Goal: Complete application form

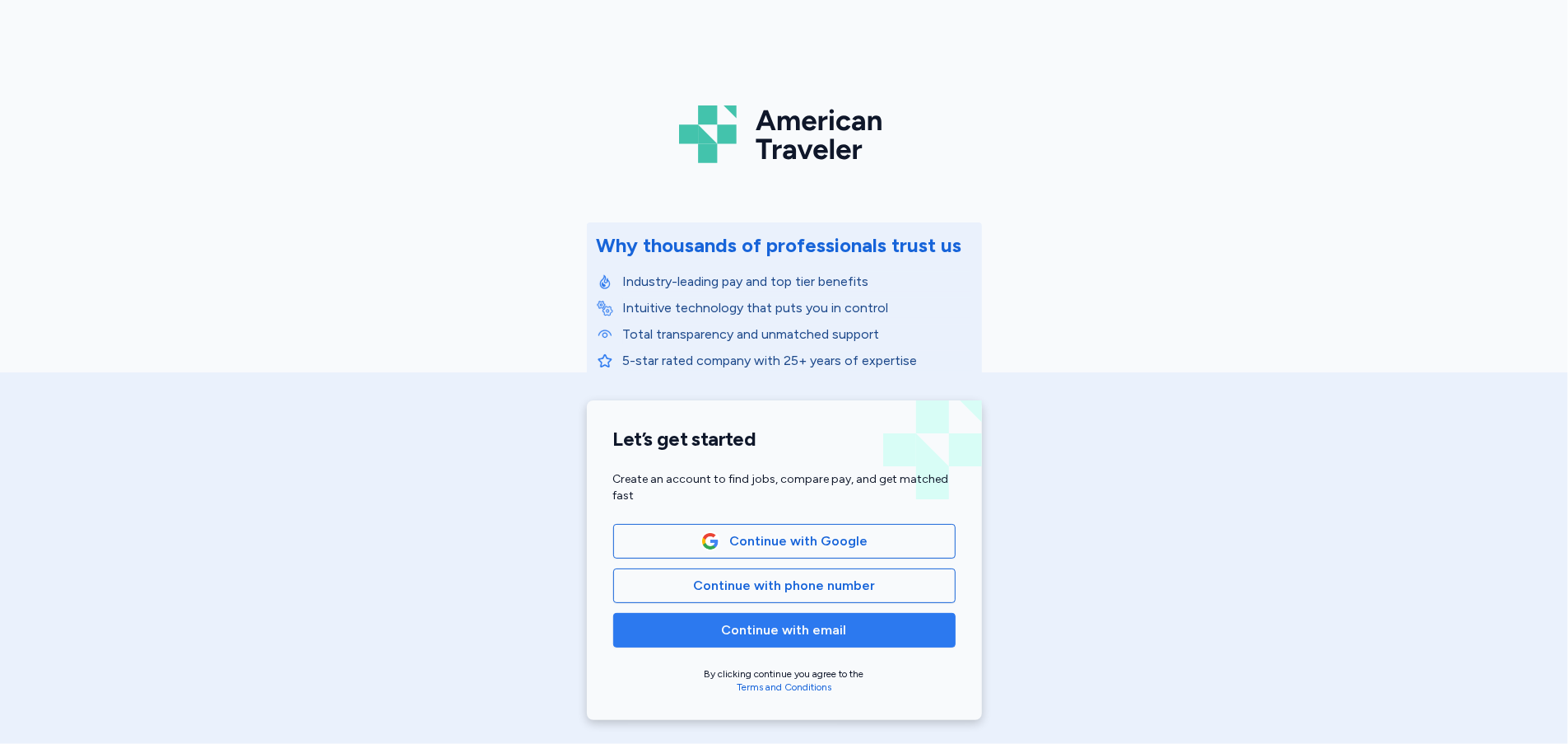
click at [831, 637] on span "Continue with email" at bounding box center [784, 630] width 125 height 20
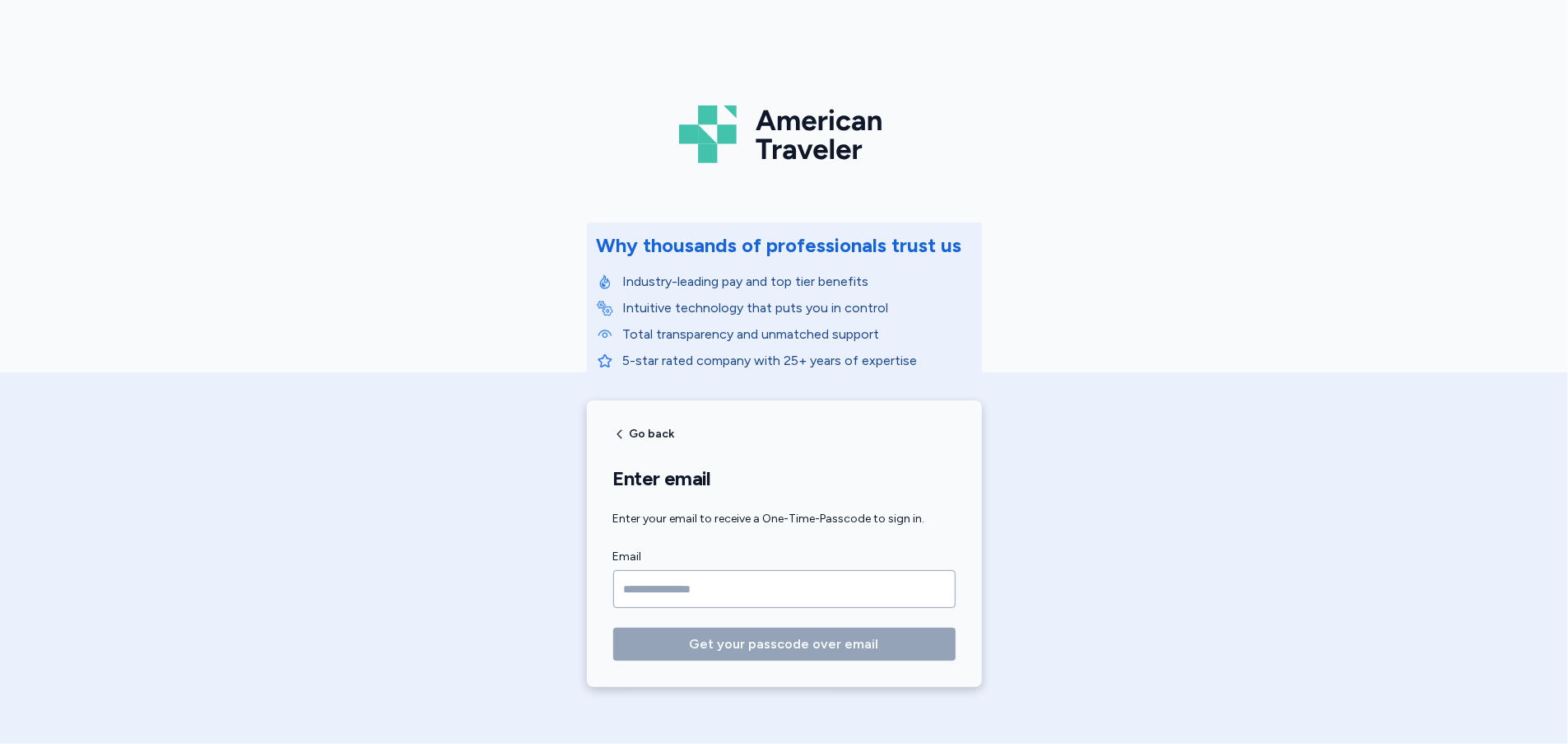
click at [636, 591] on input "Email" at bounding box center [784, 588] width 342 height 37
click at [678, 599] on input "Email" at bounding box center [784, 588] width 342 height 37
click at [808, 589] on input "Email" at bounding box center [784, 588] width 342 height 37
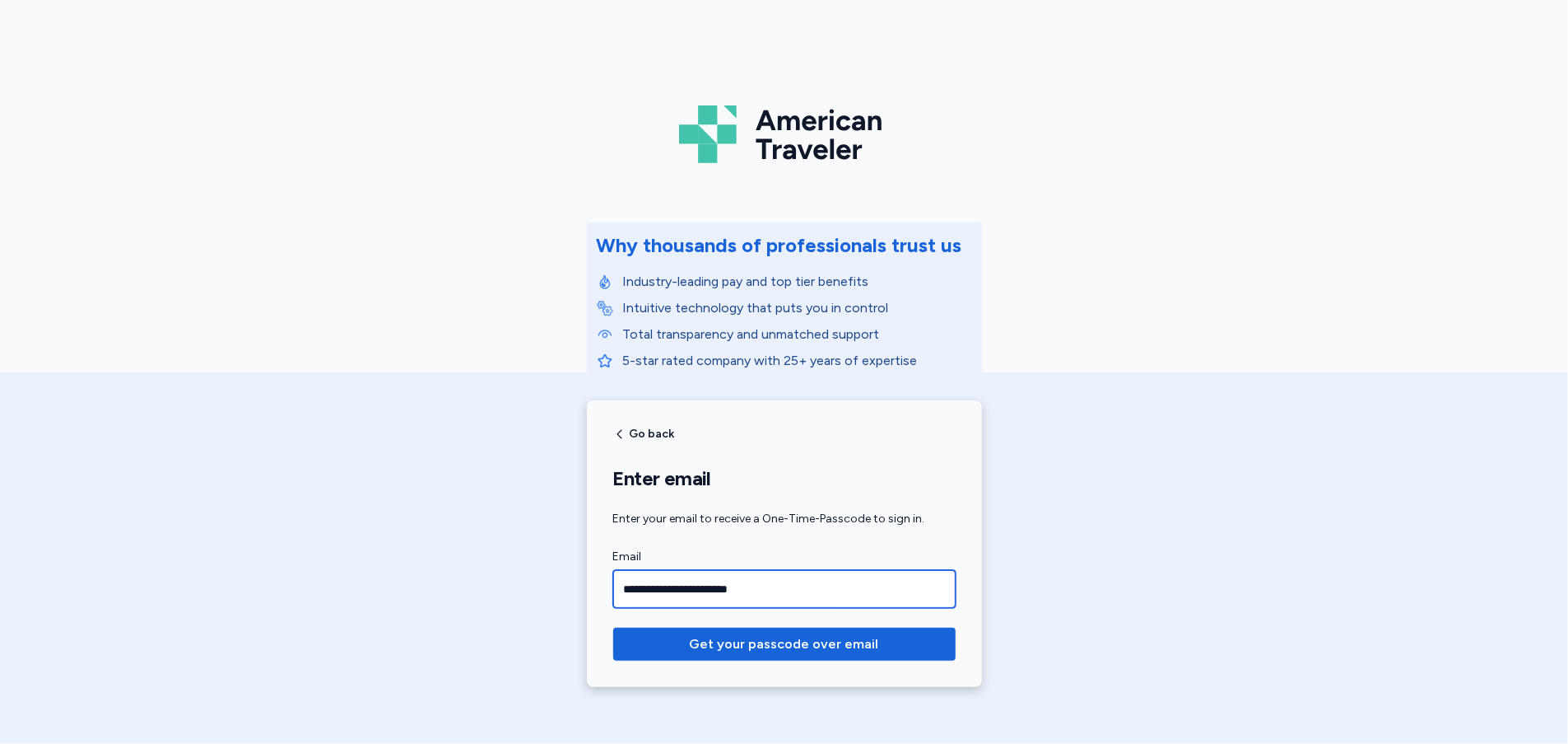
click at [629, 597] on input "**********" at bounding box center [784, 588] width 342 height 37
type input "**********"
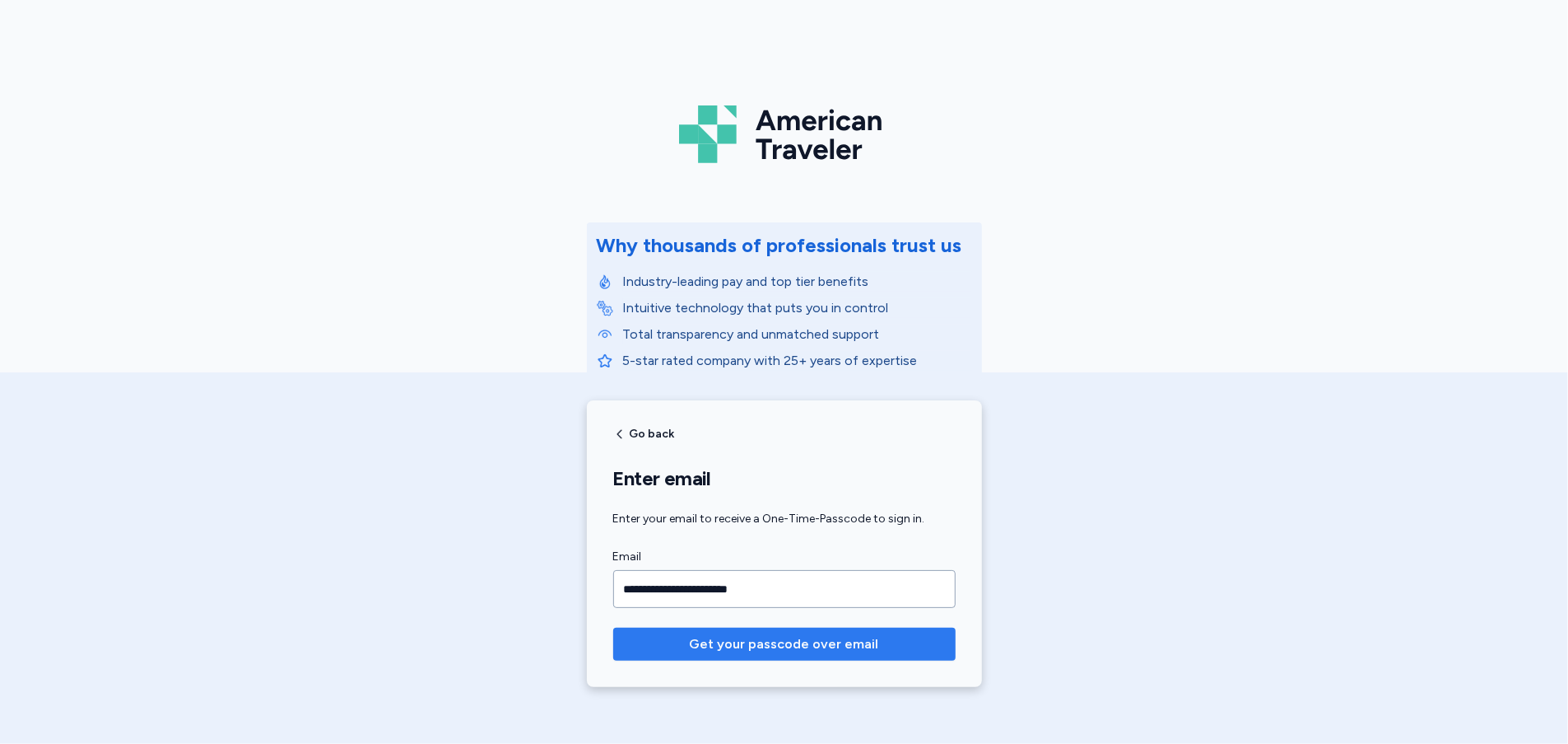
click at [702, 640] on span "Get your passcode over email" at bounding box center [784, 644] width 189 height 20
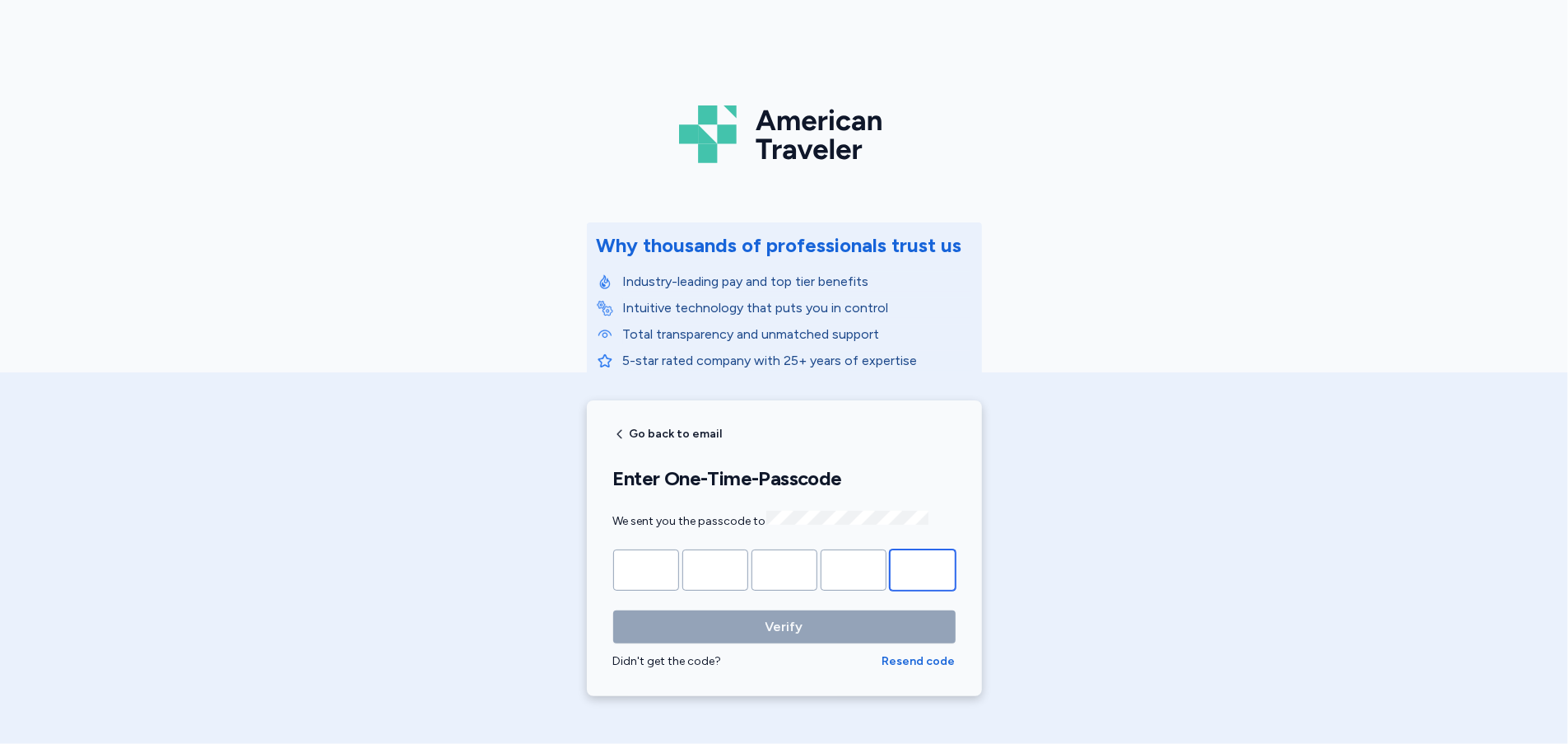
paste input "*"
type input "*"
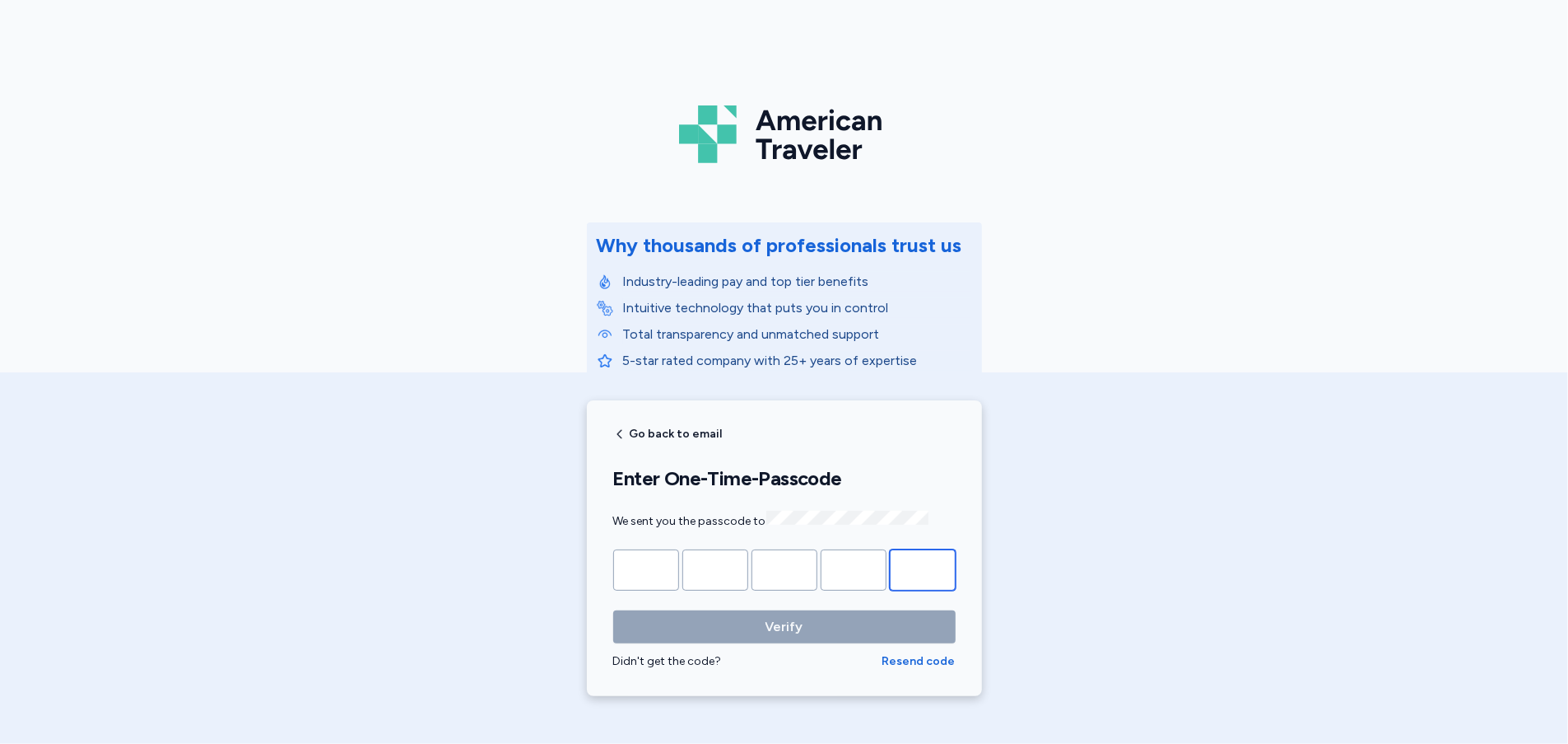
type input "*"
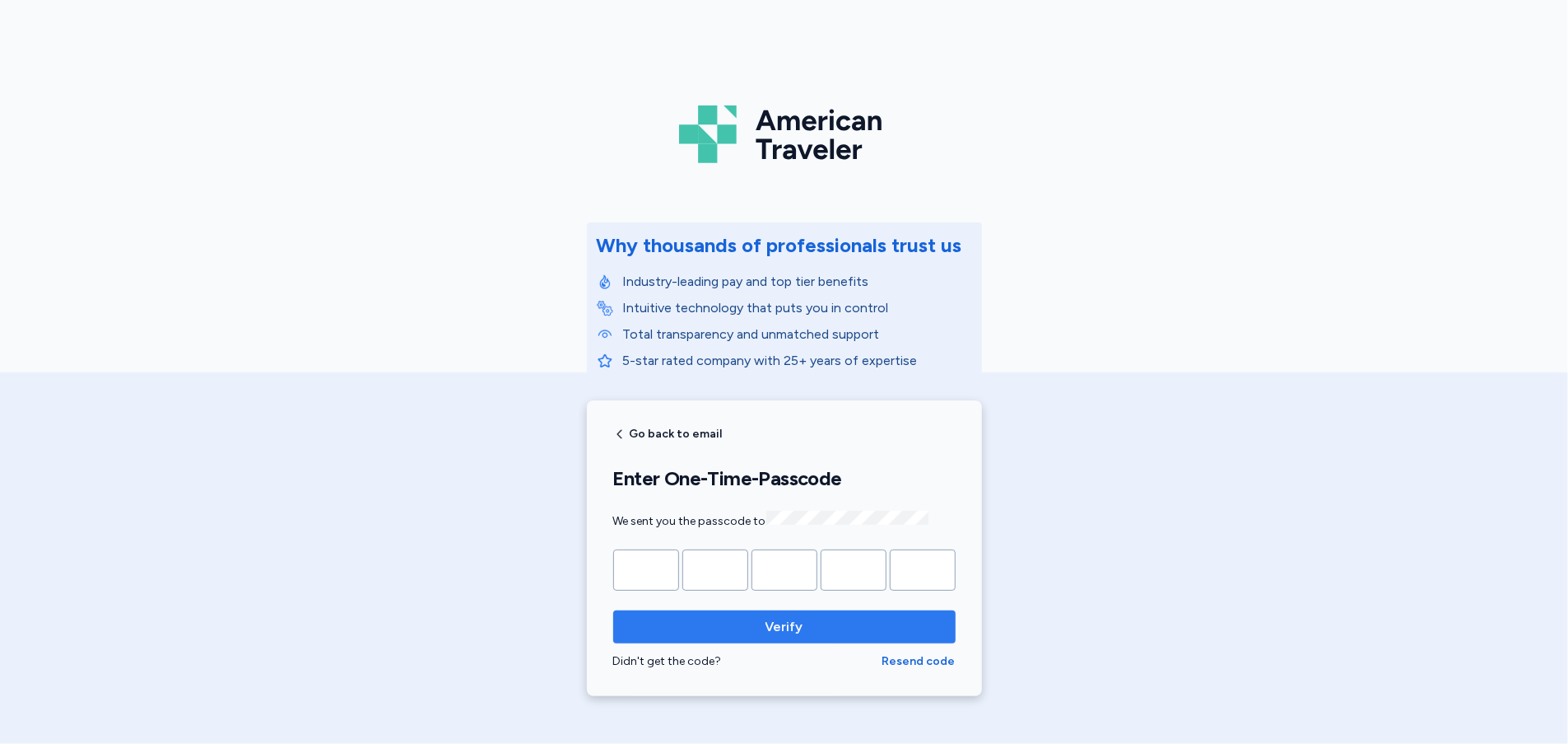
click at [722, 626] on span "Verify" at bounding box center [784, 626] width 316 height 20
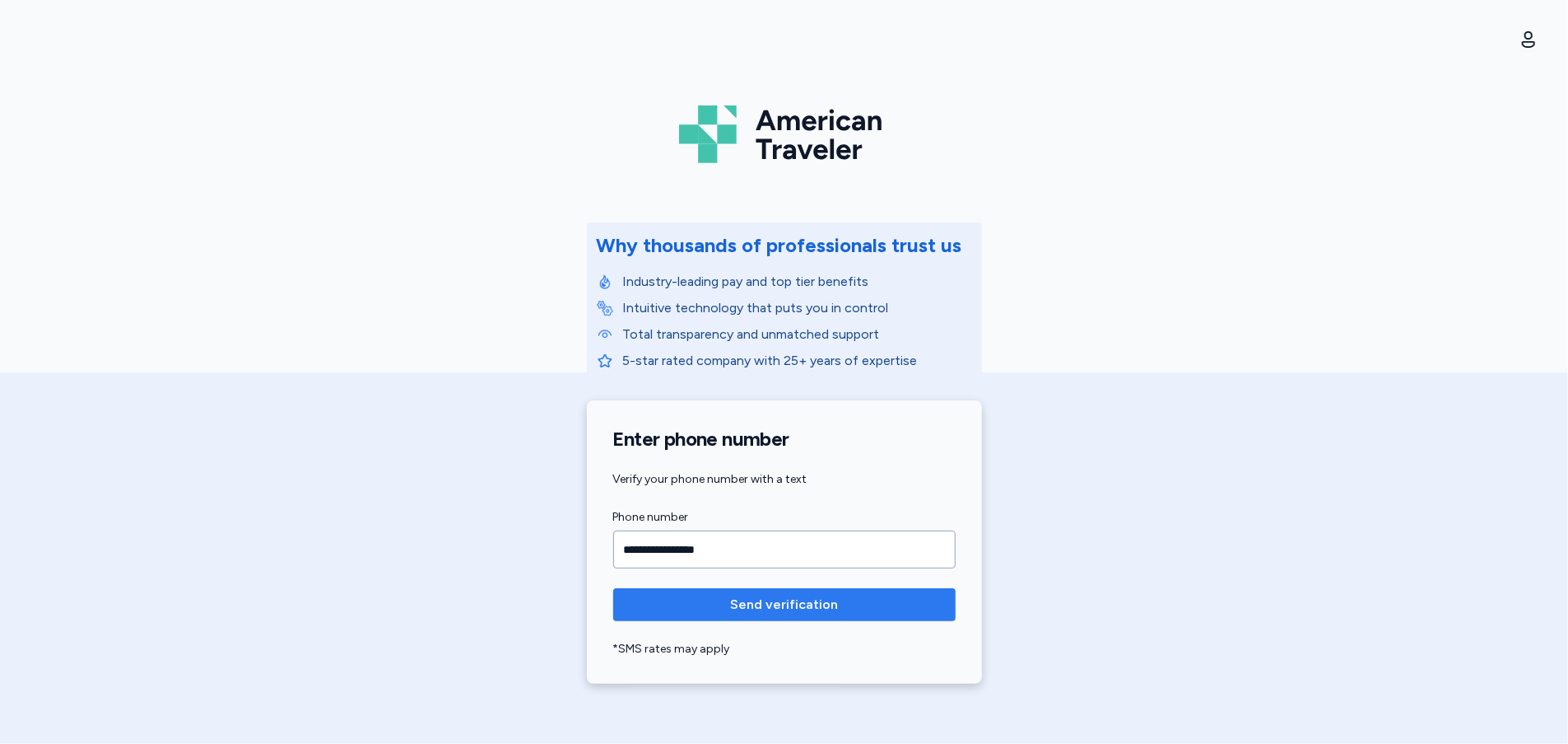
type input "**********"
click at [784, 597] on span "Send verification" at bounding box center [784, 605] width 108 height 20
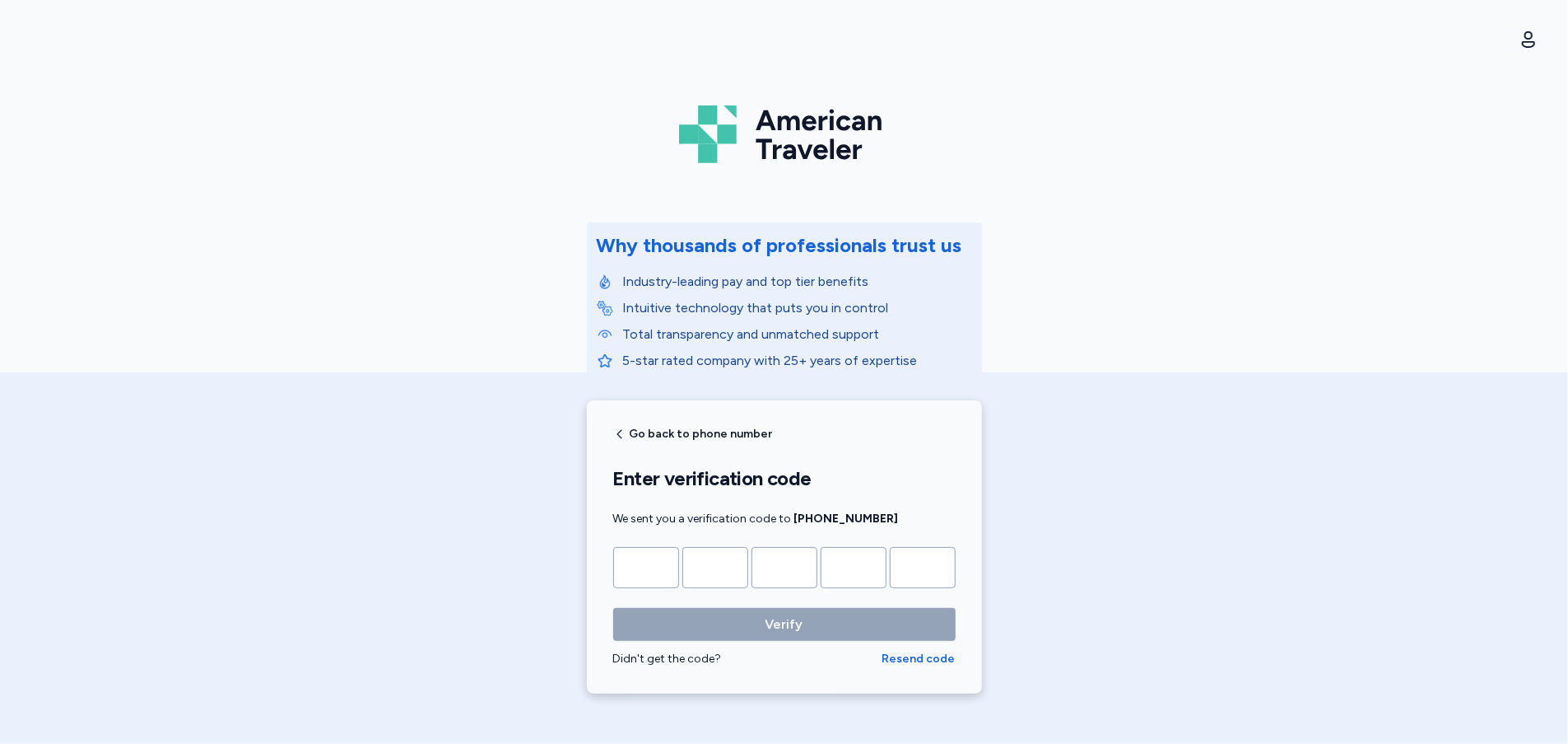
type input "*"
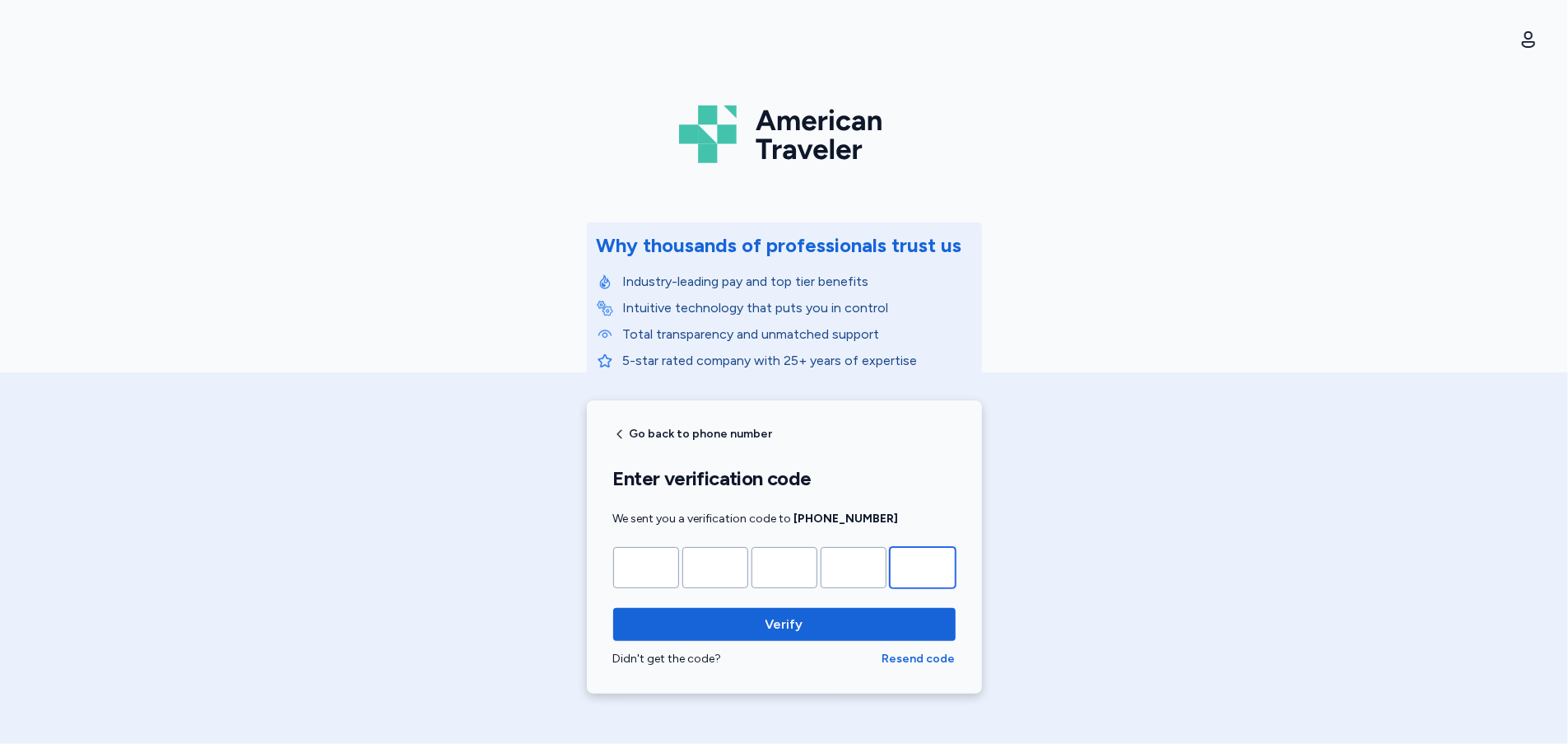
type input "*"
click at [613, 608] on button "Verify" at bounding box center [784, 625] width 342 height 33
